Goal: Transaction & Acquisition: Purchase product/service

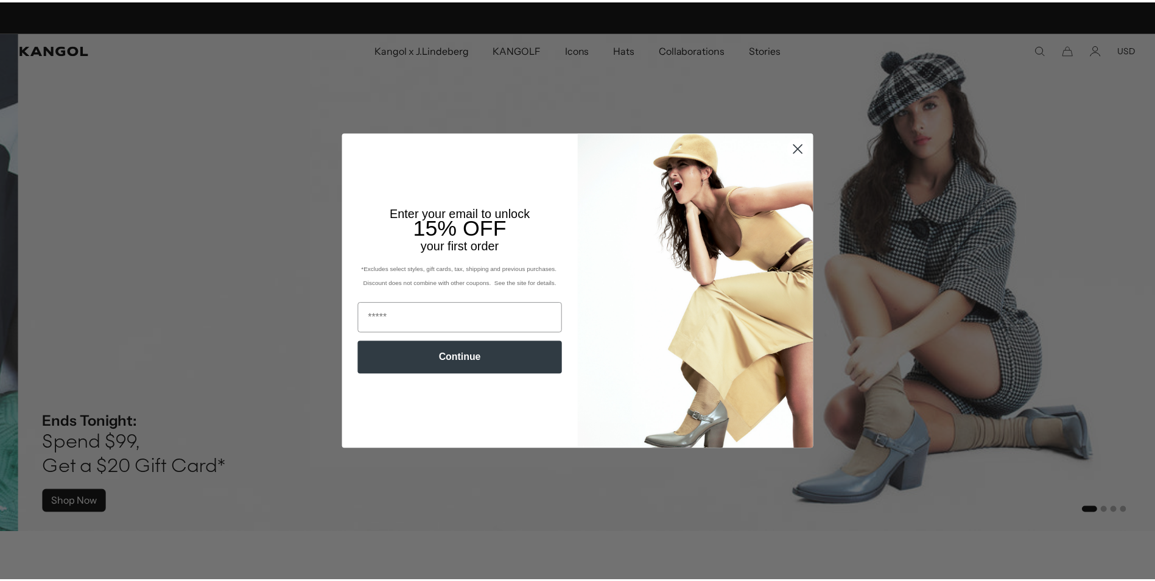
scroll to position [0, 251]
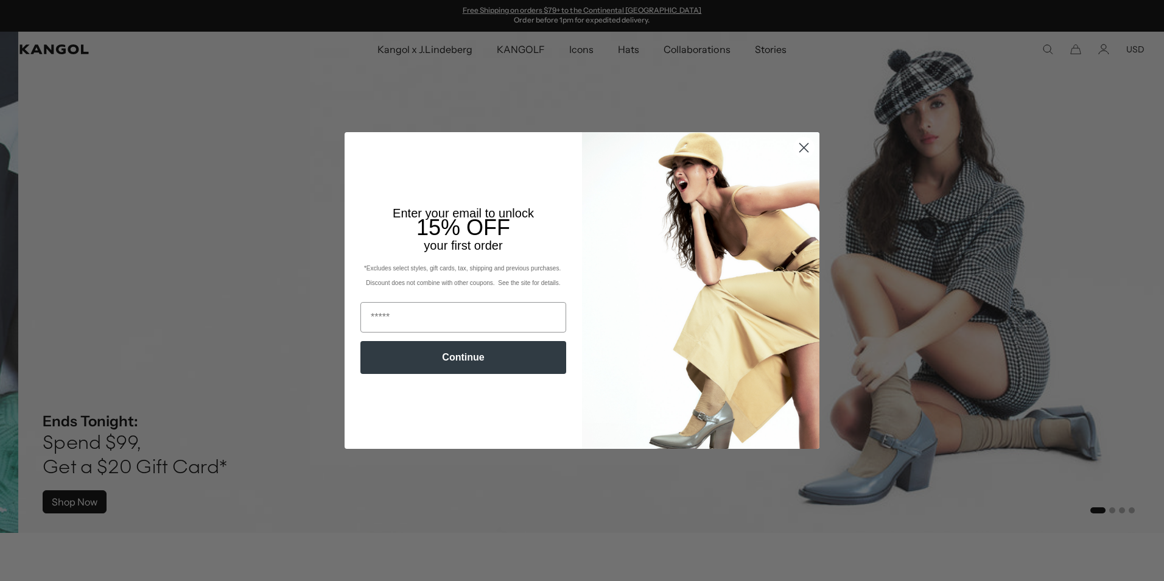
click at [800, 144] on icon "Close dialog" at bounding box center [804, 147] width 9 height 9
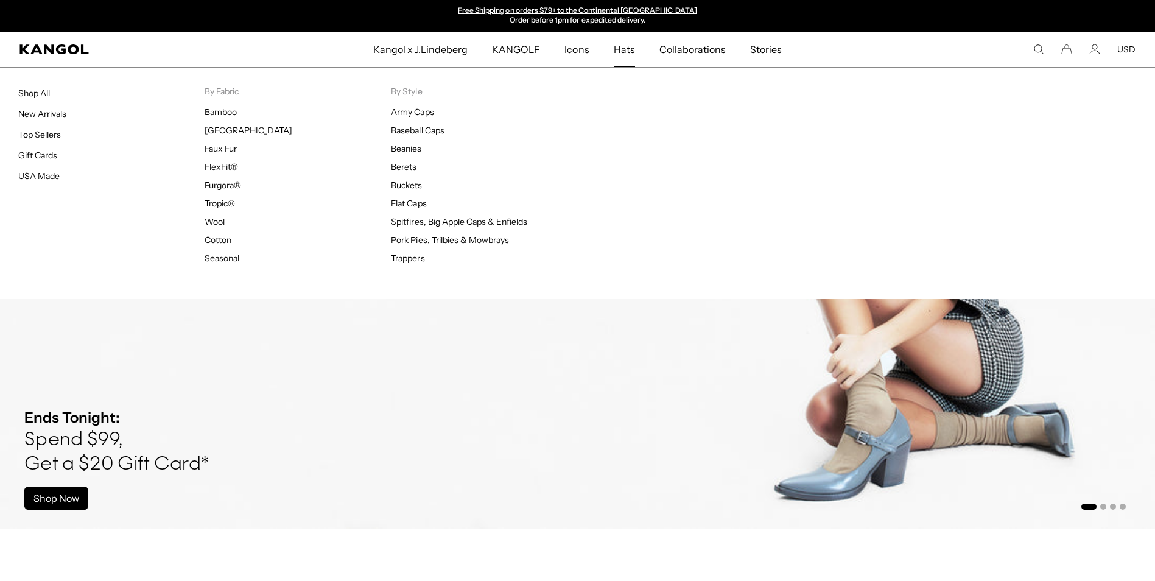
click at [624, 47] on span "Hats" at bounding box center [624, 49] width 21 height 35
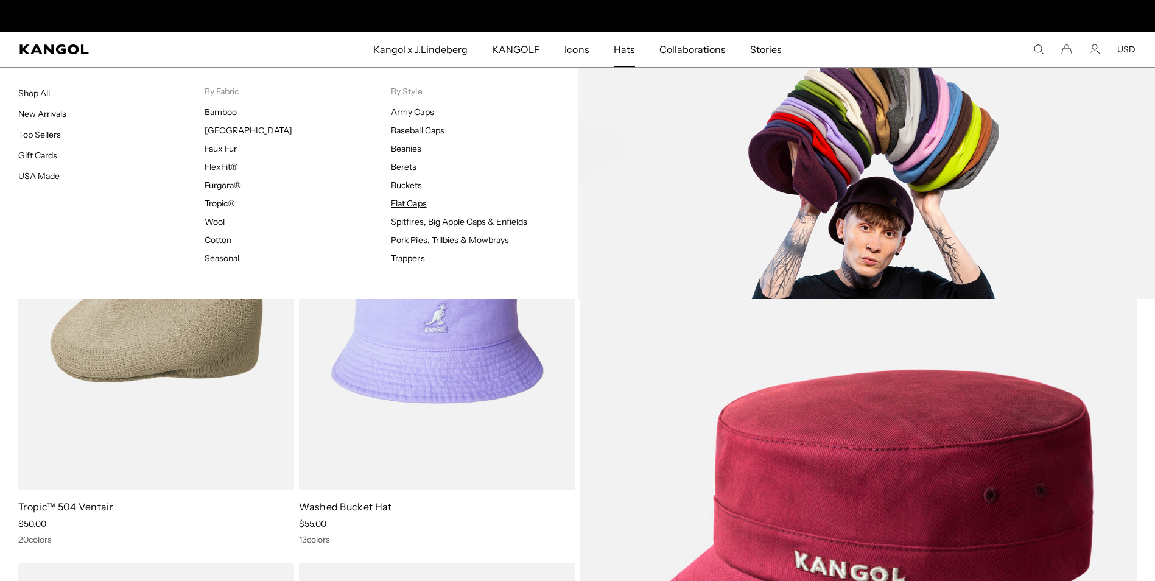
click at [421, 202] on link "Flat Caps" at bounding box center [408, 203] width 35 height 11
